Goal: Task Accomplishment & Management: Complete application form

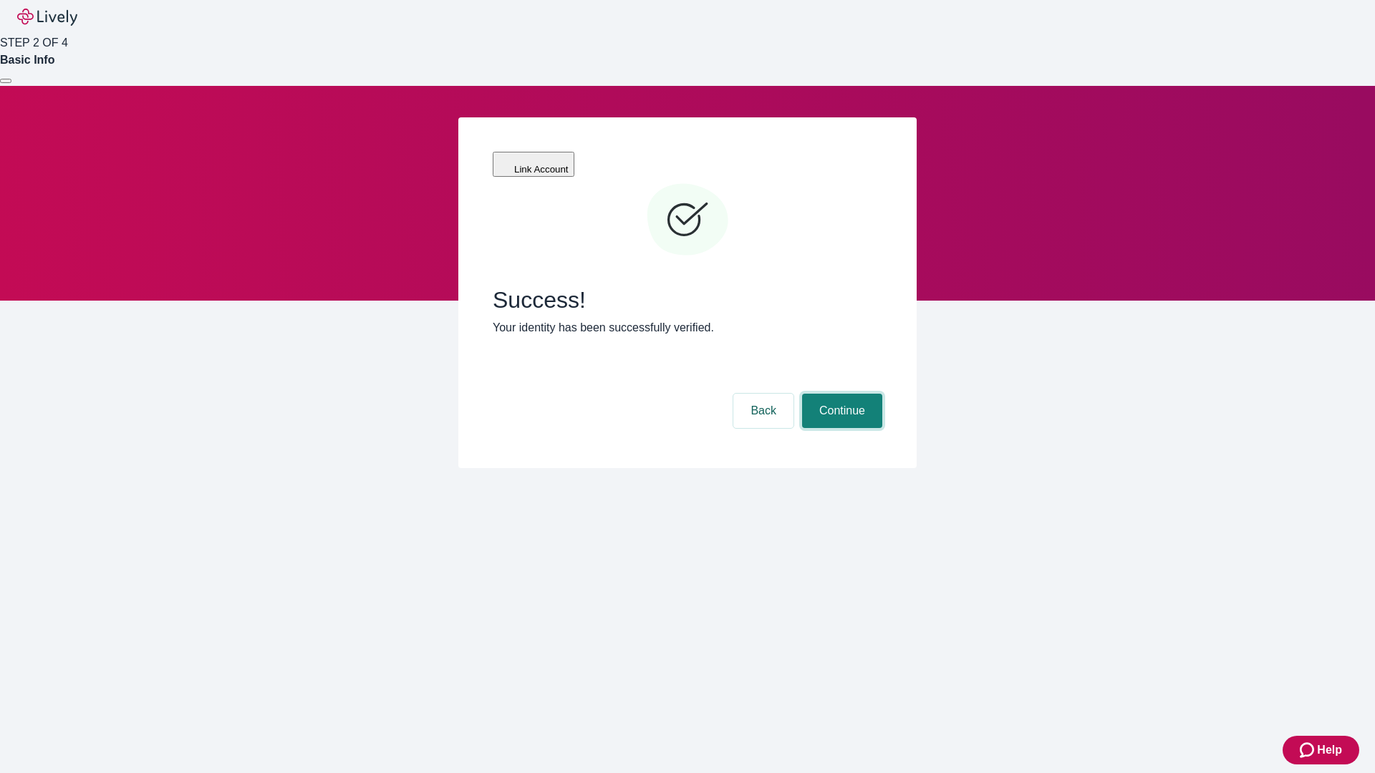
click at [840, 394] on button "Continue" at bounding box center [842, 411] width 80 height 34
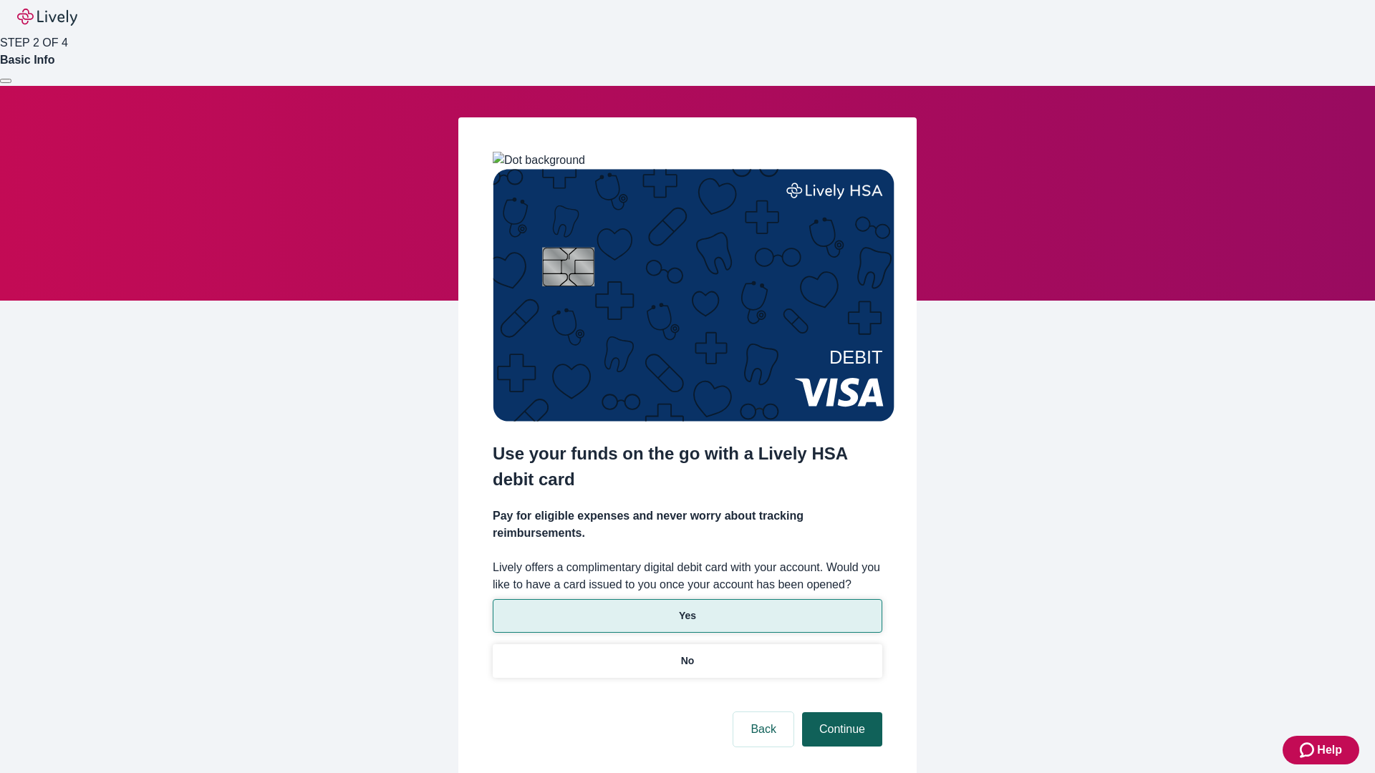
click at [687, 609] on p "Yes" at bounding box center [687, 616] width 17 height 15
click at [840, 712] on button "Continue" at bounding box center [842, 729] width 80 height 34
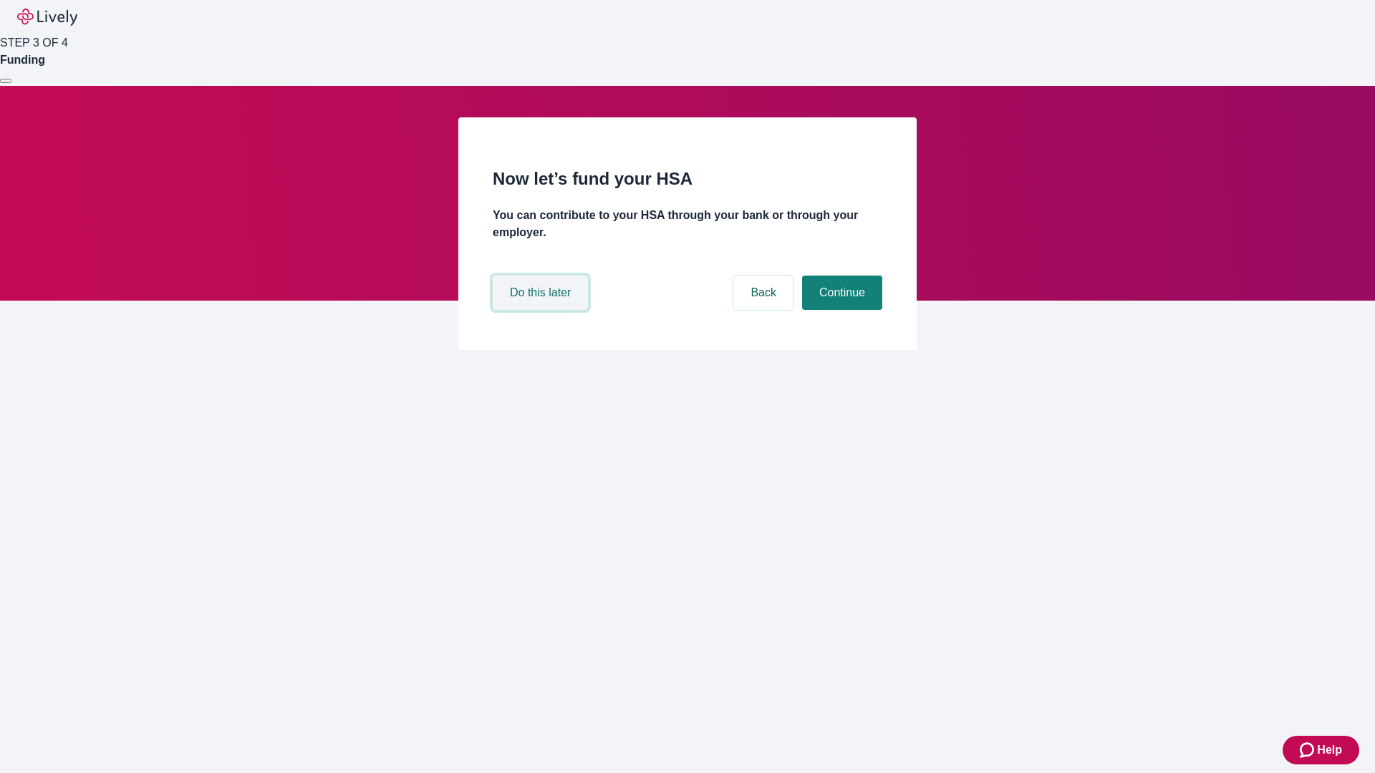
click at [542, 310] on button "Do this later" at bounding box center [540, 293] width 95 height 34
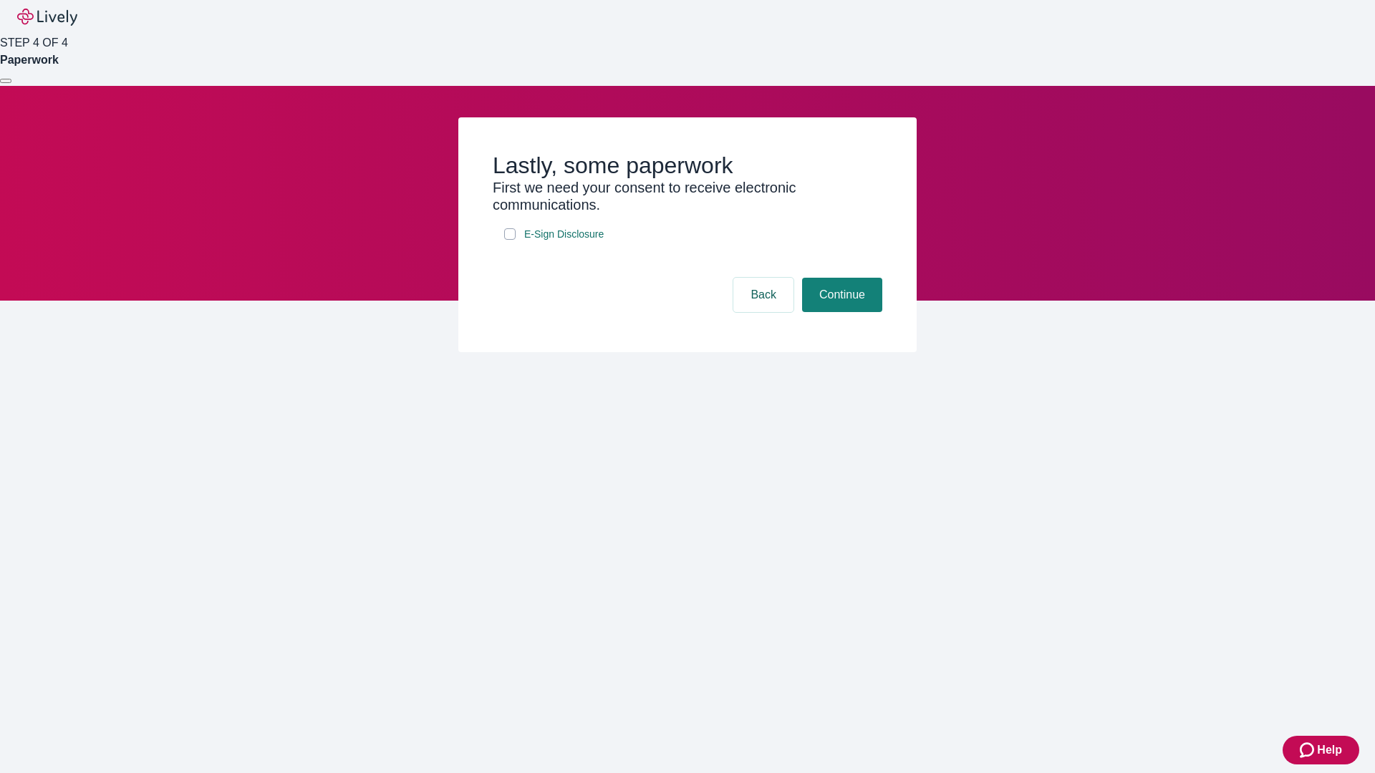
click at [510, 240] on input "E-Sign Disclosure" at bounding box center [509, 233] width 11 height 11
checkbox input "true"
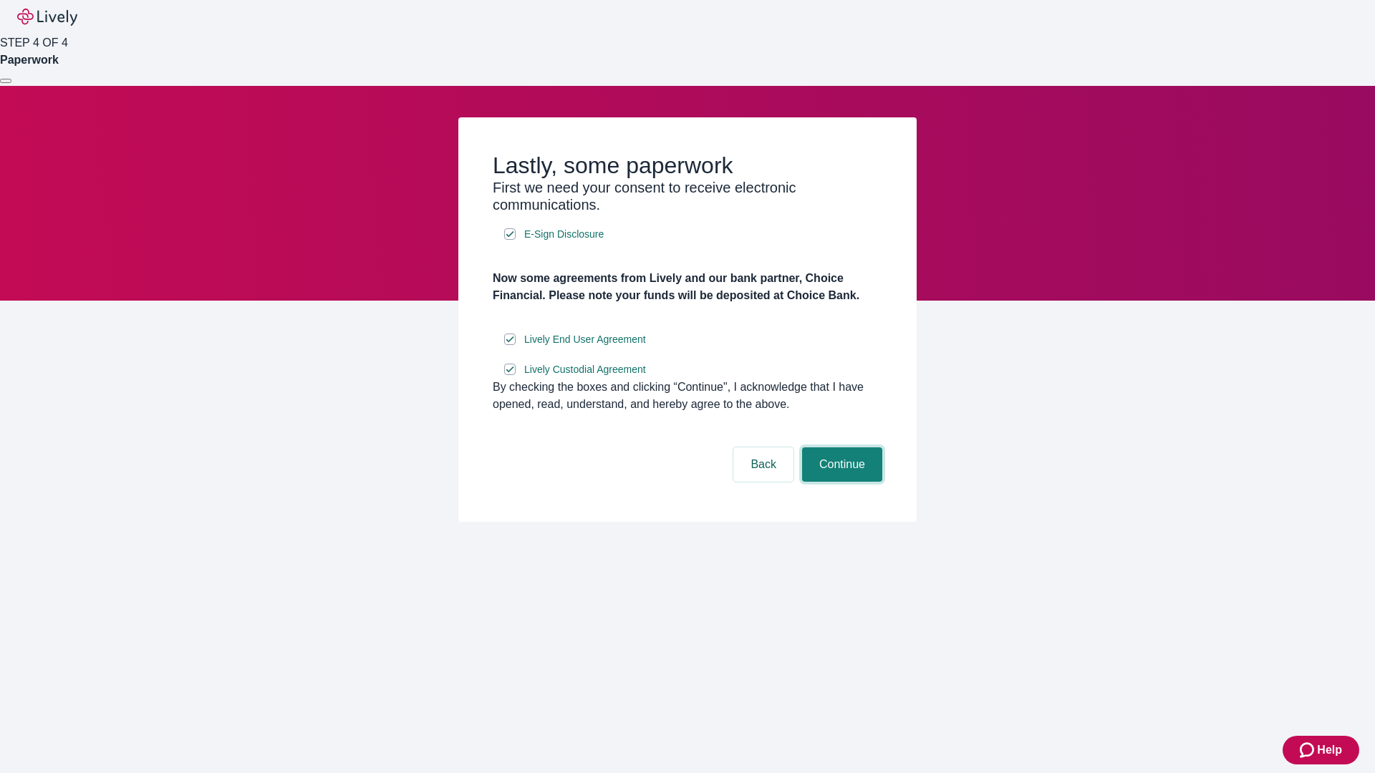
click at [840, 482] on button "Continue" at bounding box center [842, 464] width 80 height 34
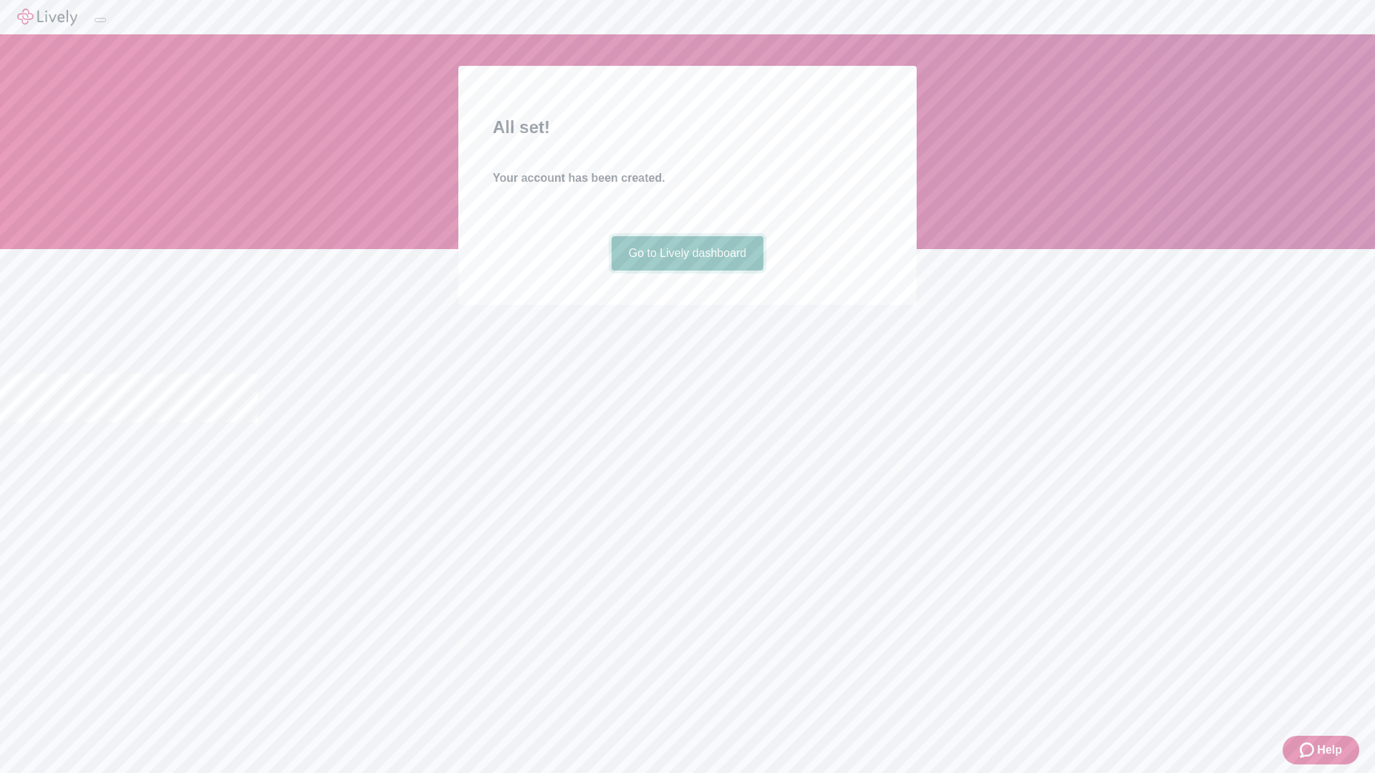
click at [687, 271] on link "Go to Lively dashboard" at bounding box center [687, 253] width 153 height 34
